Goal: Transaction & Acquisition: Purchase product/service

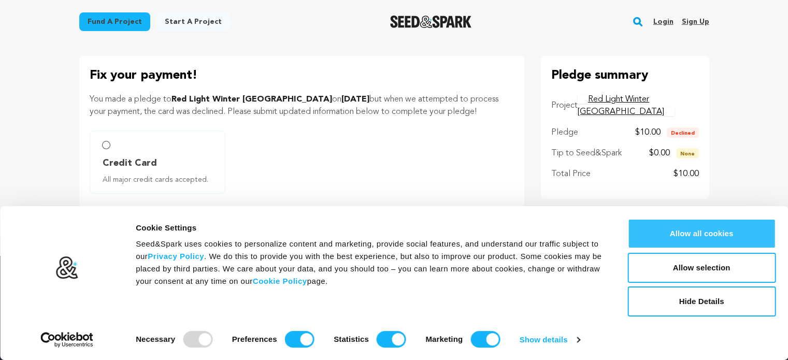
click at [688, 237] on button "Allow all cookies" at bounding box center [701, 234] width 148 height 30
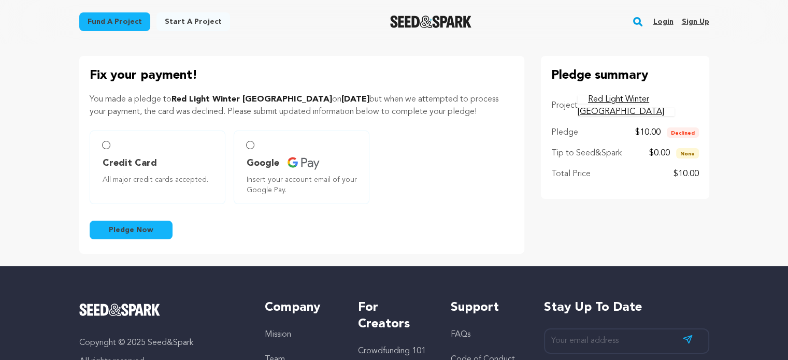
drag, startPoint x: 112, startPoint y: 102, endPoint x: 484, endPoint y: 116, distance: 372.8
click at [484, 116] on p "You made a pledge to Red Light Winter [GEOGRAPHIC_DATA] on [DATE] but when we a…" at bounding box center [302, 105] width 424 height 25
click at [108, 146] on input "Credit Card All major credit cards accepted." at bounding box center [106, 145] width 8 height 8
radio input "false"
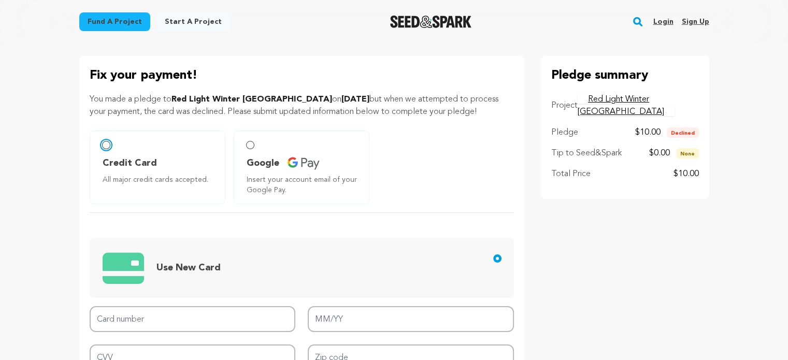
scroll to position [207, 0]
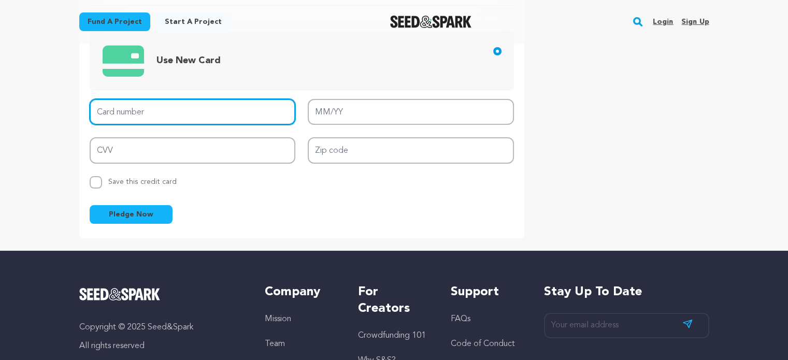
click at [164, 107] on input "Card number" at bounding box center [193, 112] width 206 height 26
type input "[CREDIT_CARD_NUMBER]"
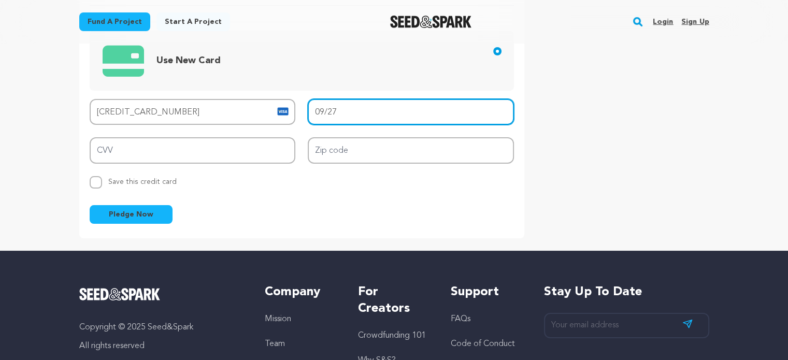
type input "09/27"
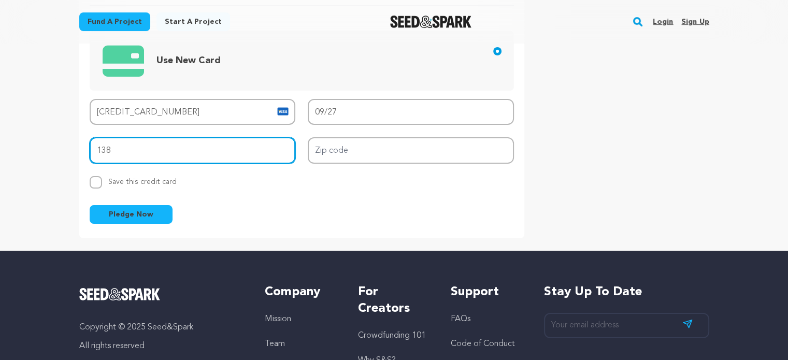
type input "138"
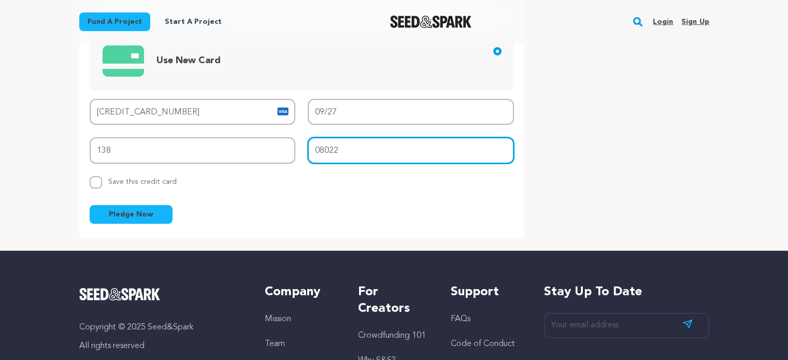
type input "08022"
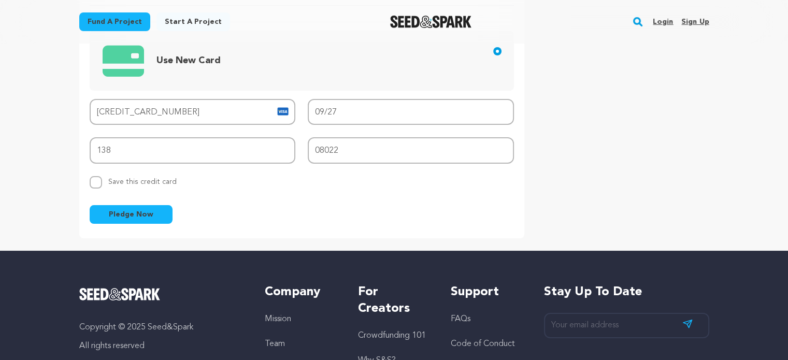
click at [122, 217] on span "Pledge Now" at bounding box center [131, 214] width 45 height 10
